Goal: Task Accomplishment & Management: Manage account settings

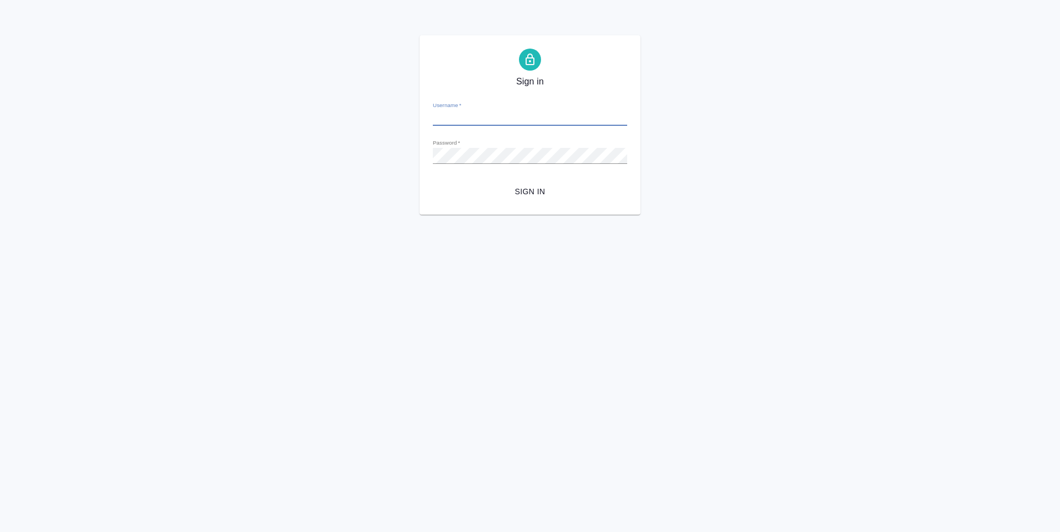
type input "[PERSON_NAME][EMAIL_ADDRESS][DOMAIN_NAME]"
click at [535, 191] on span "Sign in" at bounding box center [530, 192] width 177 height 14
click at [524, 185] on span "Sign in" at bounding box center [530, 192] width 177 height 14
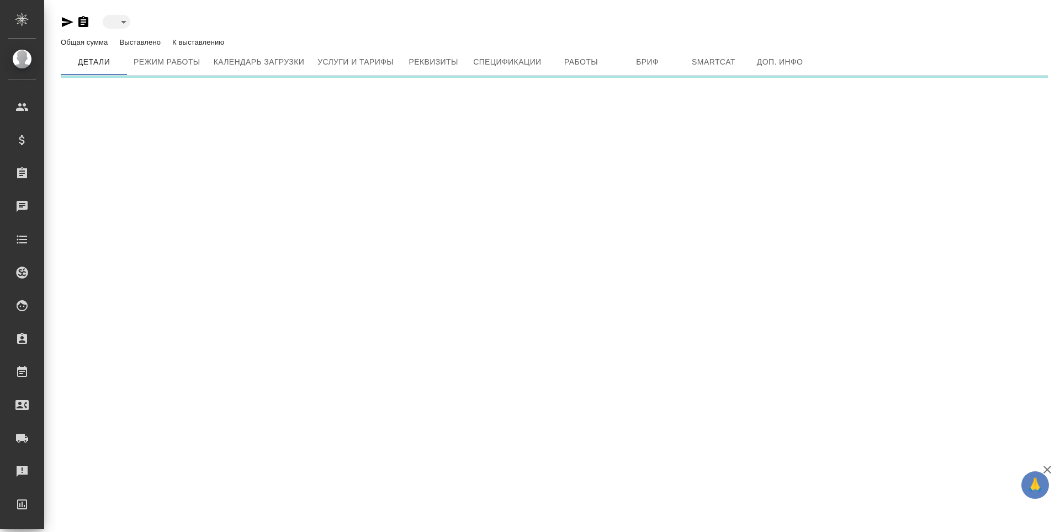
type input "active"
